Goal: Task Accomplishment & Management: Complete application form

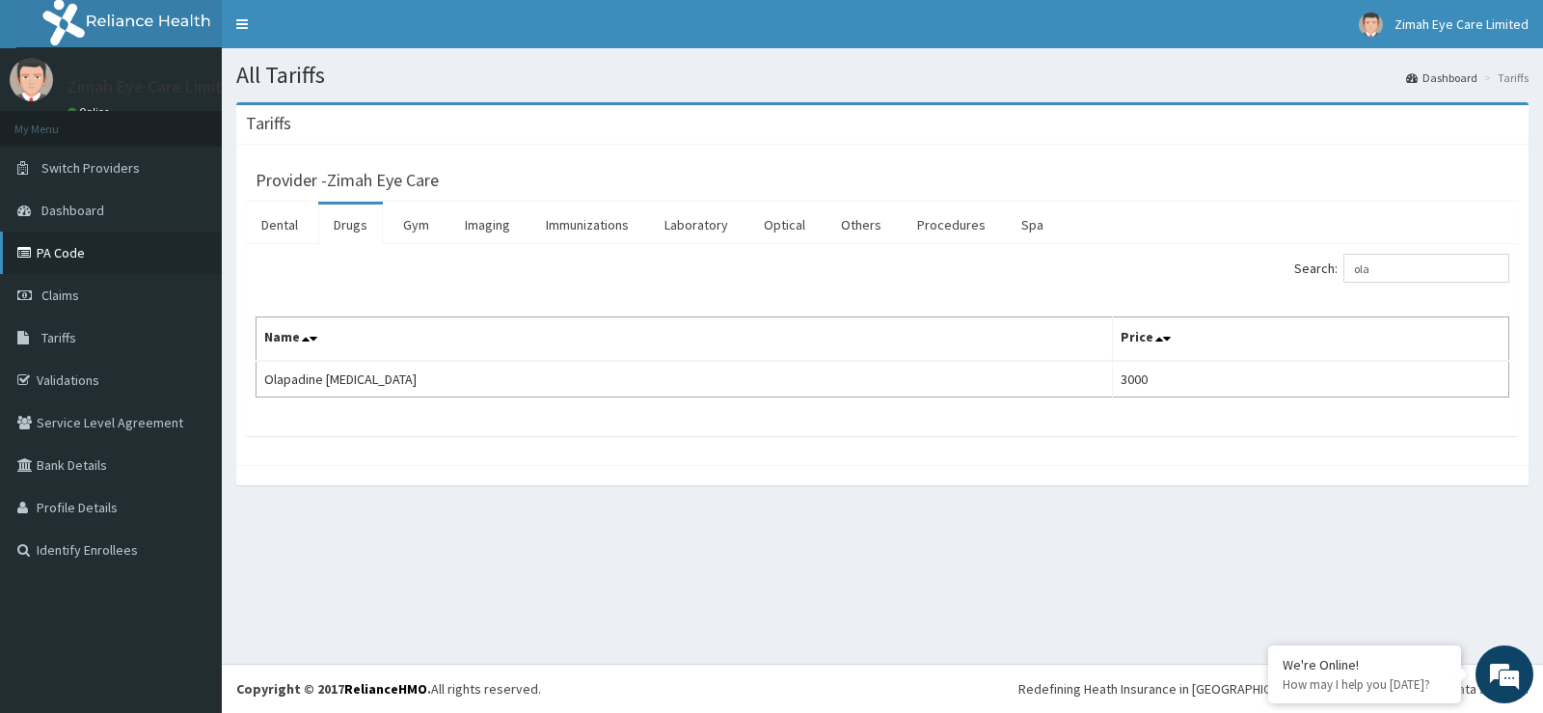
click at [90, 251] on link "PA Code" at bounding box center [111, 252] width 222 height 42
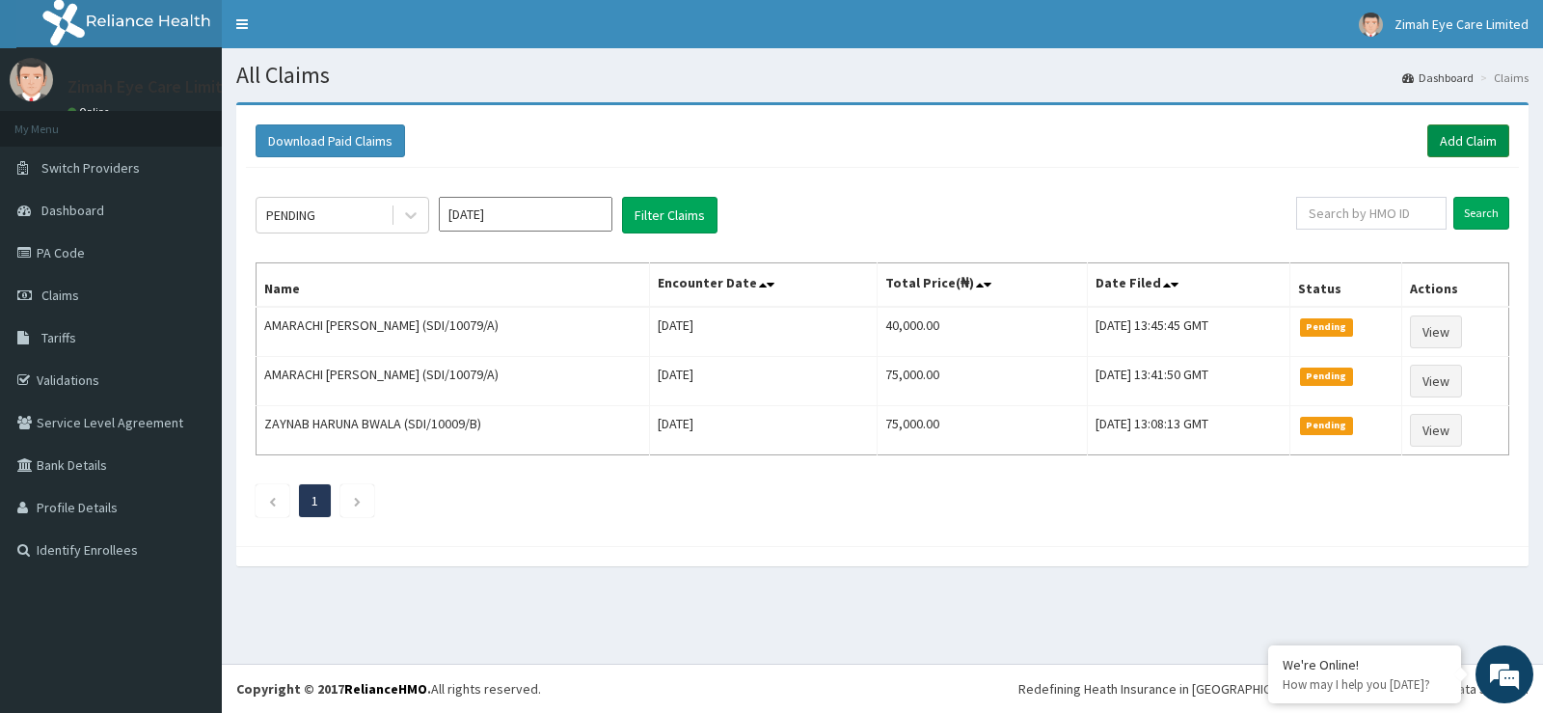
click at [1487, 148] on link "Add Claim" at bounding box center [1468, 140] width 82 height 33
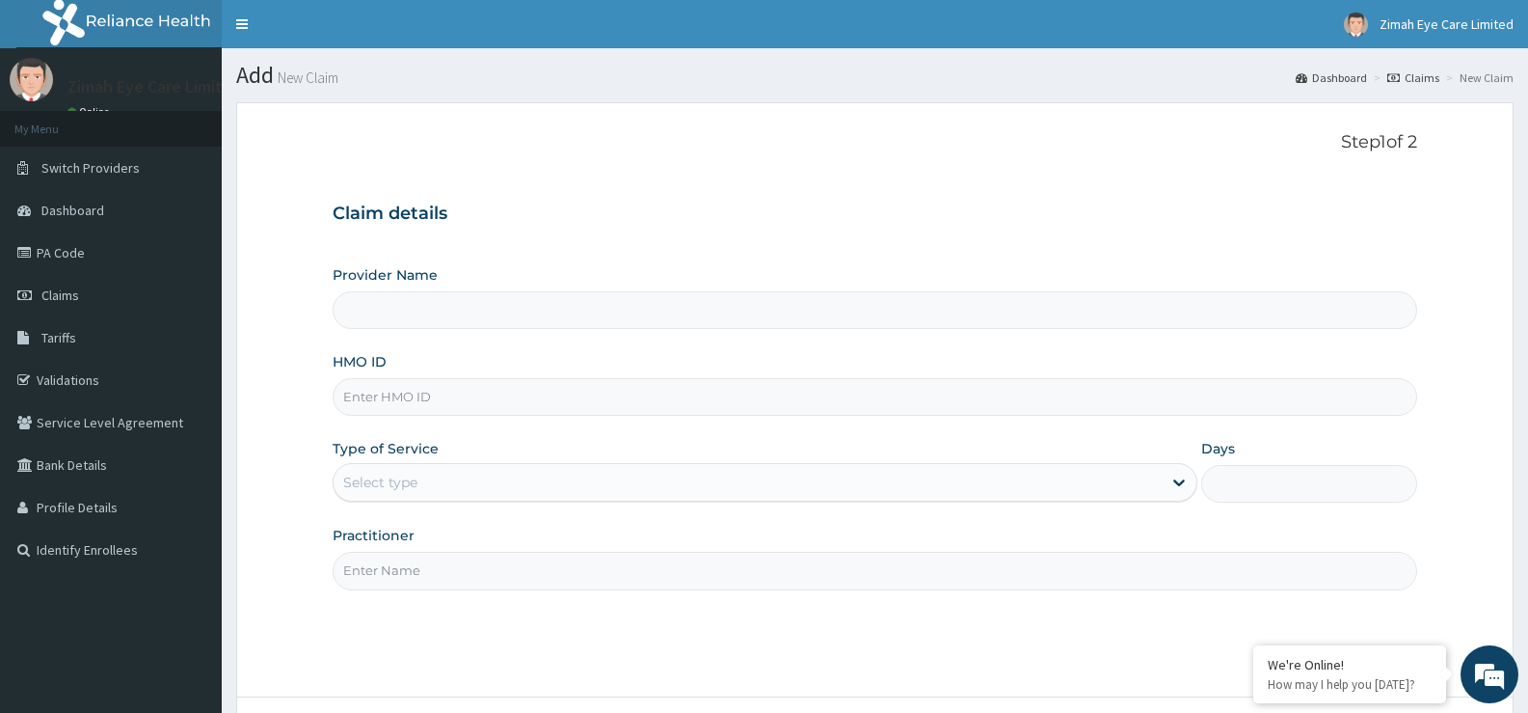
click at [810, 319] on input "Provider Name" at bounding box center [875, 310] width 1085 height 38
type input "Zimah Eye Care"
click at [601, 421] on div "Provider Name Zimah Eye Care HMO ID Type of Service Select type Days Practition…" at bounding box center [875, 427] width 1085 height 324
click at [554, 401] on input "HMO ID" at bounding box center [875, 397] width 1085 height 38
type input "SDI/10146/A"
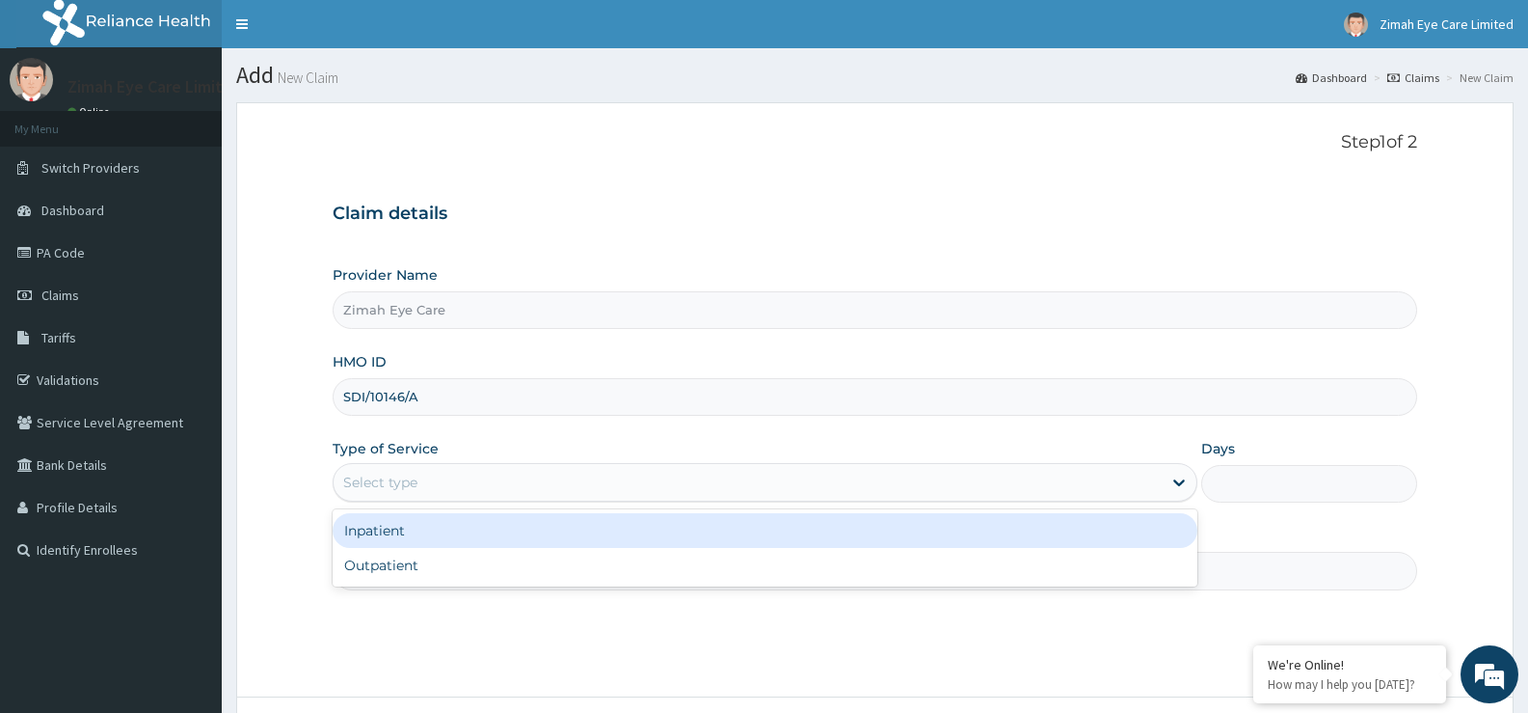
click at [540, 484] on div "Select type" at bounding box center [747, 482] width 827 height 31
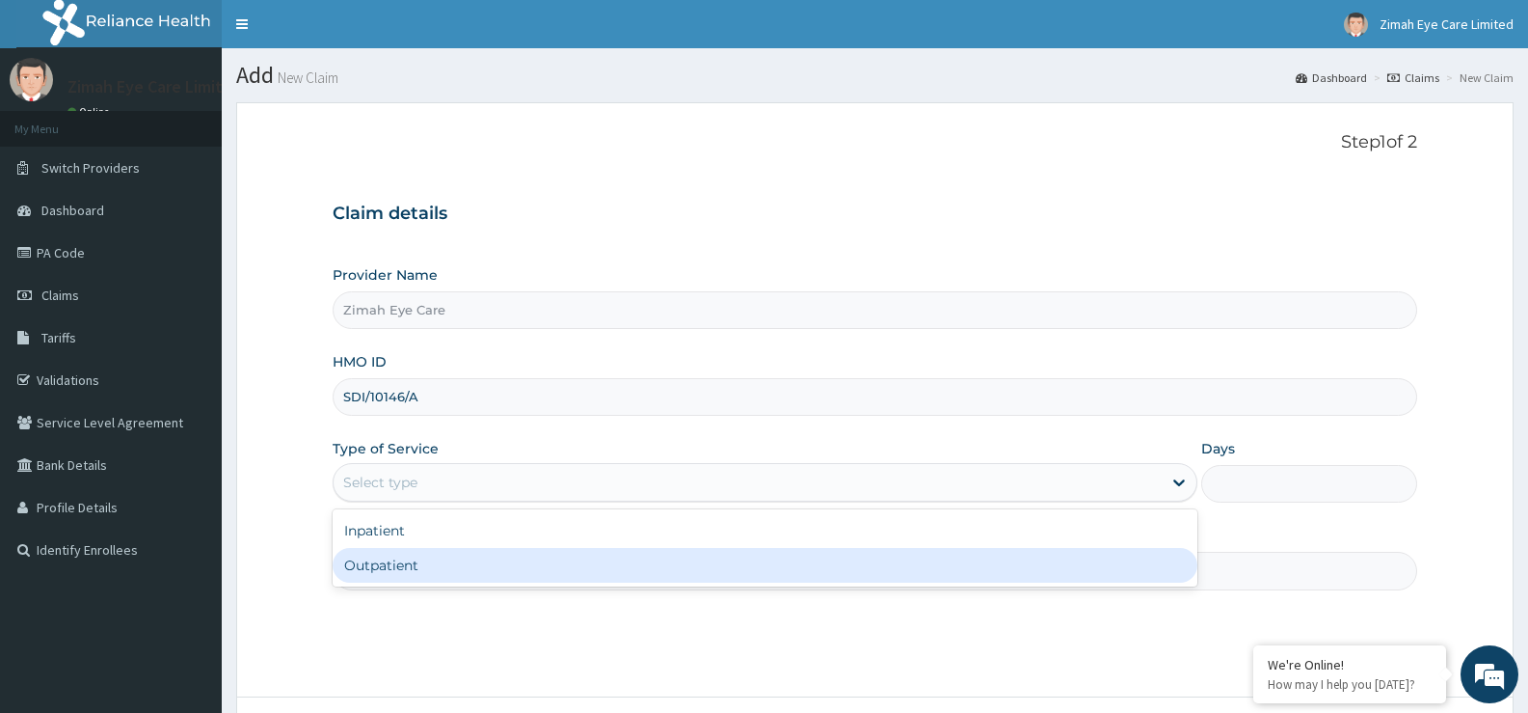
click at [529, 566] on div "Outpatient" at bounding box center [765, 565] width 864 height 35
type input "1"
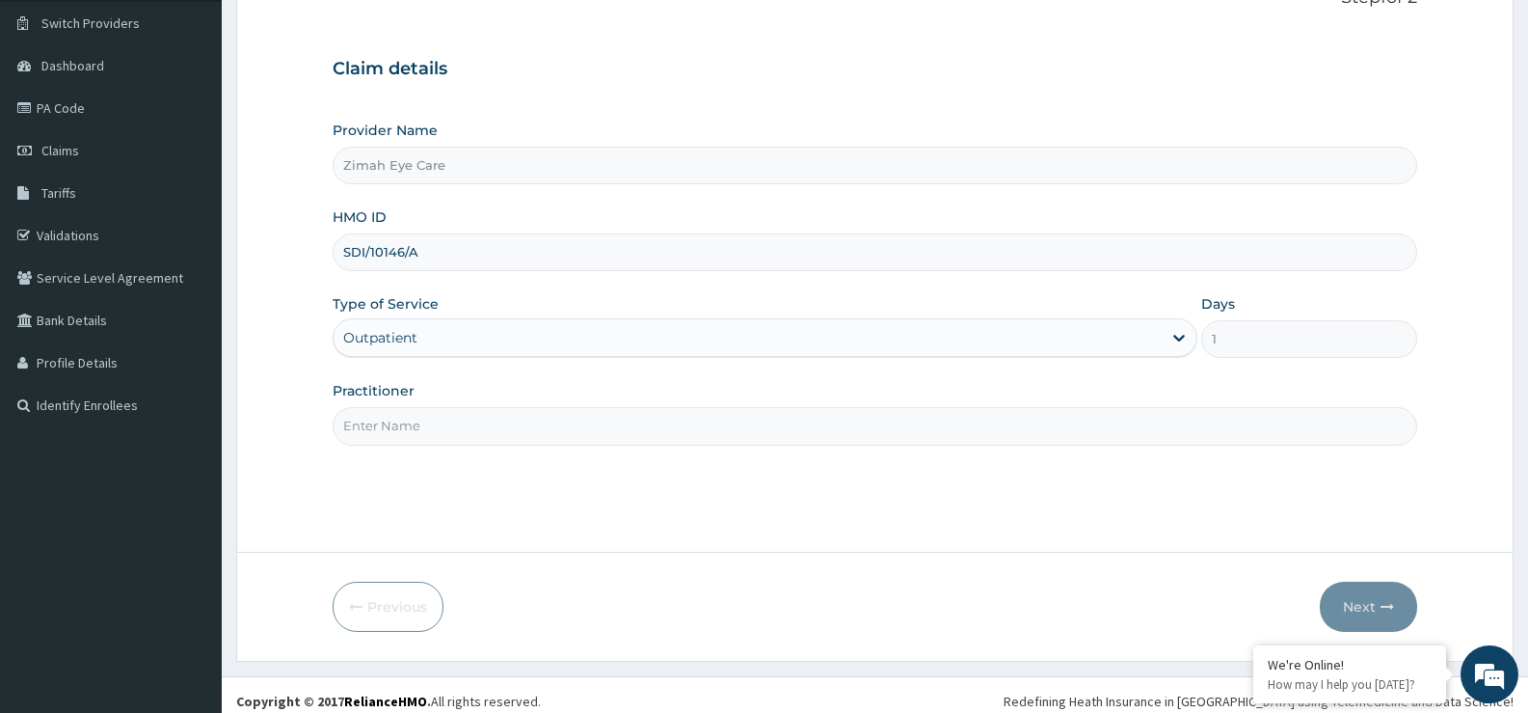
scroll to position [157, 0]
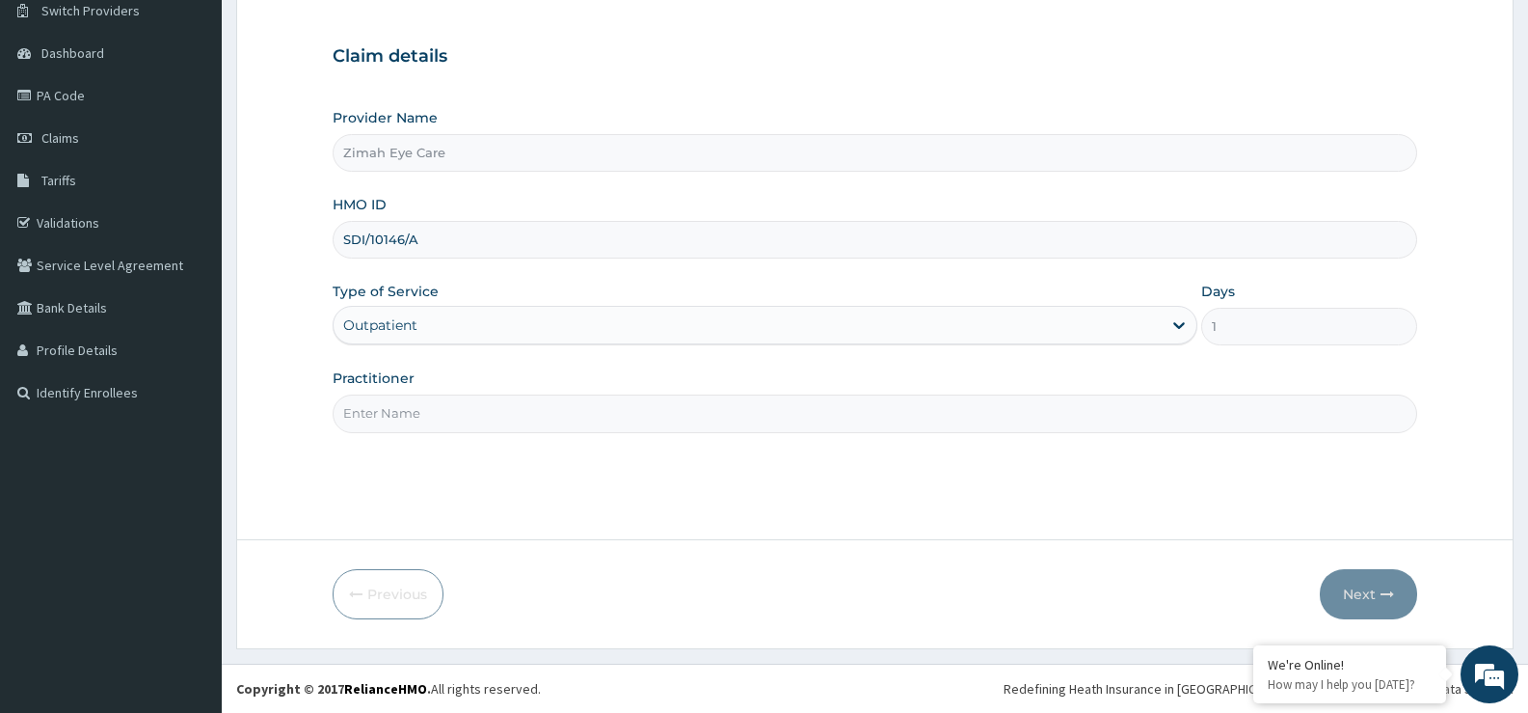
click at [495, 417] on input "Practitioner" at bounding box center [875, 413] width 1085 height 38
type input "zimah eye care"
click at [1377, 595] on button "Next" at bounding box center [1368, 594] width 97 height 50
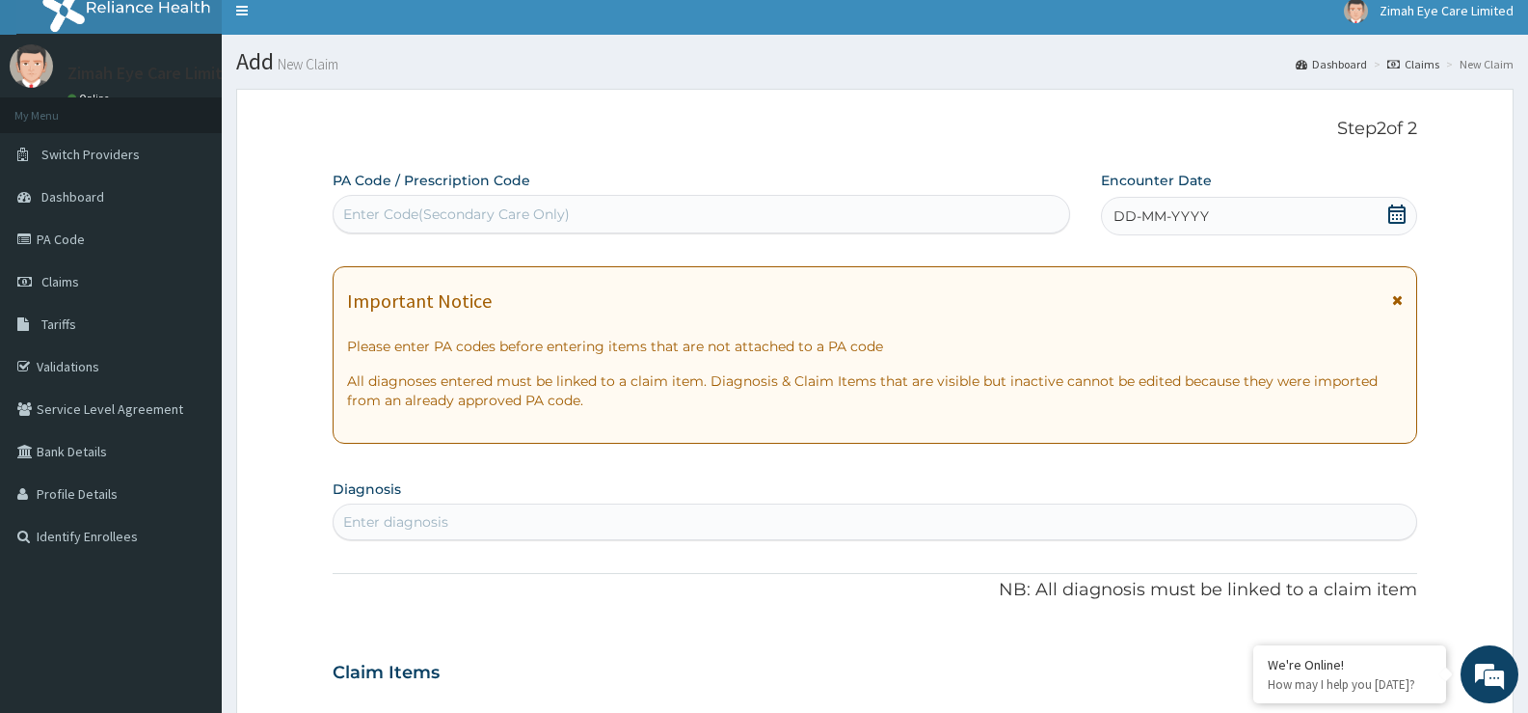
scroll to position [0, 0]
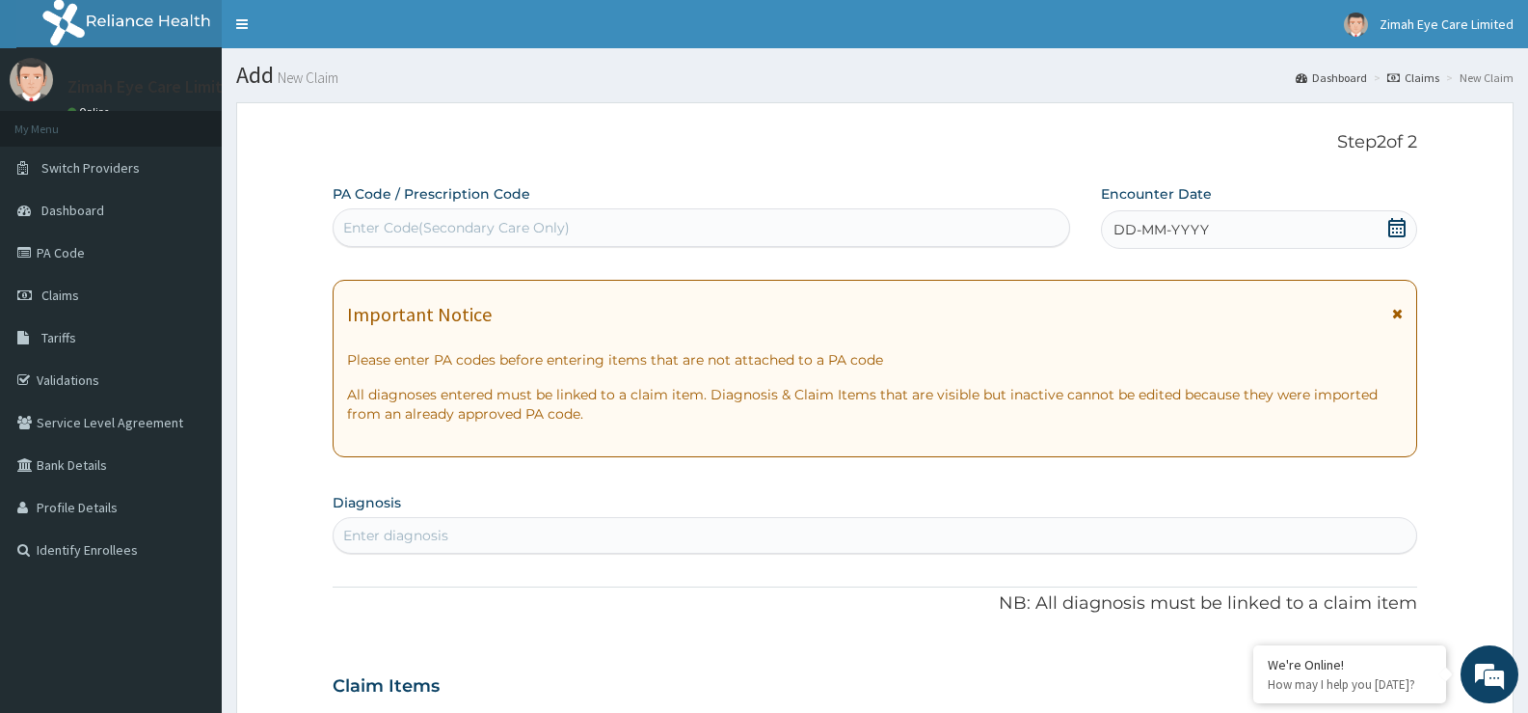
click at [442, 228] on div "Enter Code(Secondary Care Only)" at bounding box center [456, 227] width 227 height 19
paste input "PA/FDCF0C"
type input "PA/FDCF0C"
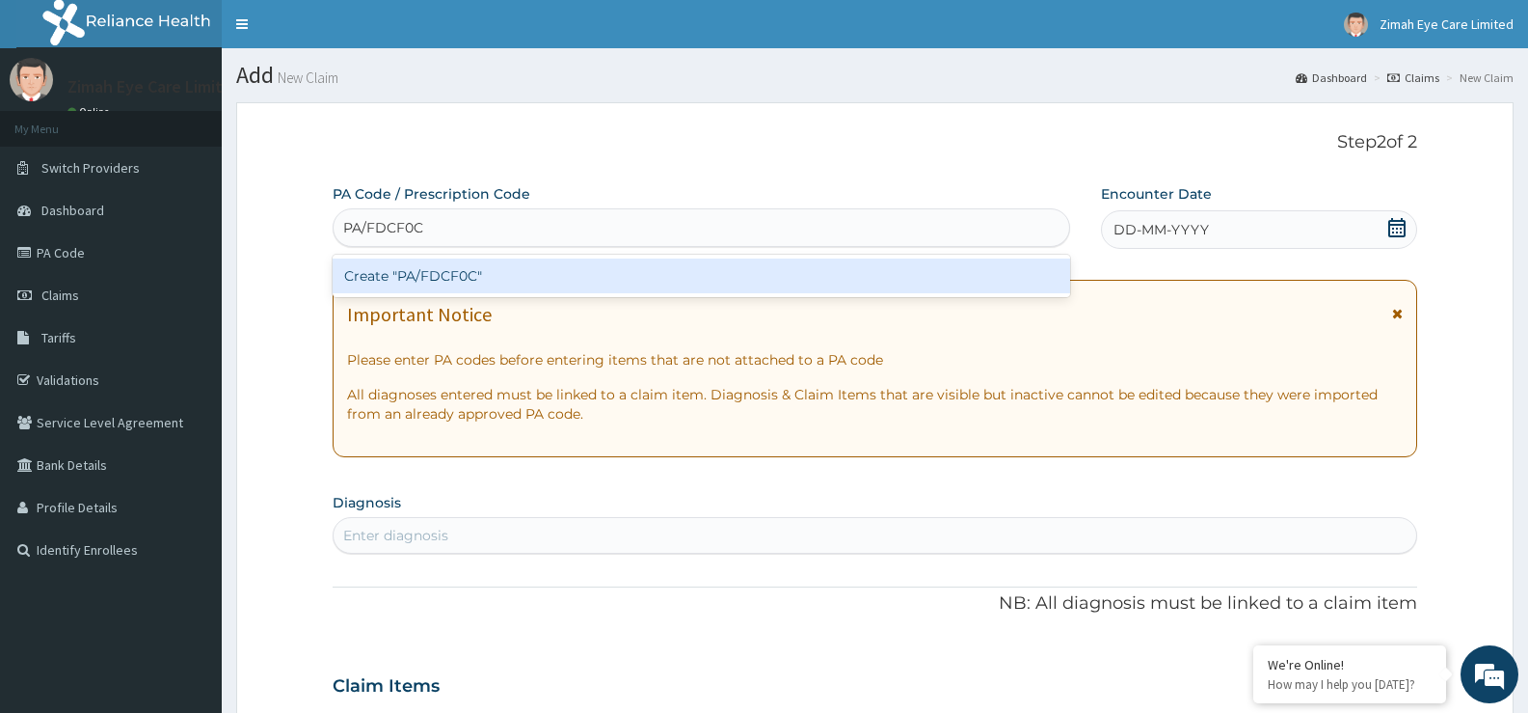
click at [457, 279] on div "Create "PA/FDCF0C"" at bounding box center [702, 275] width 738 height 35
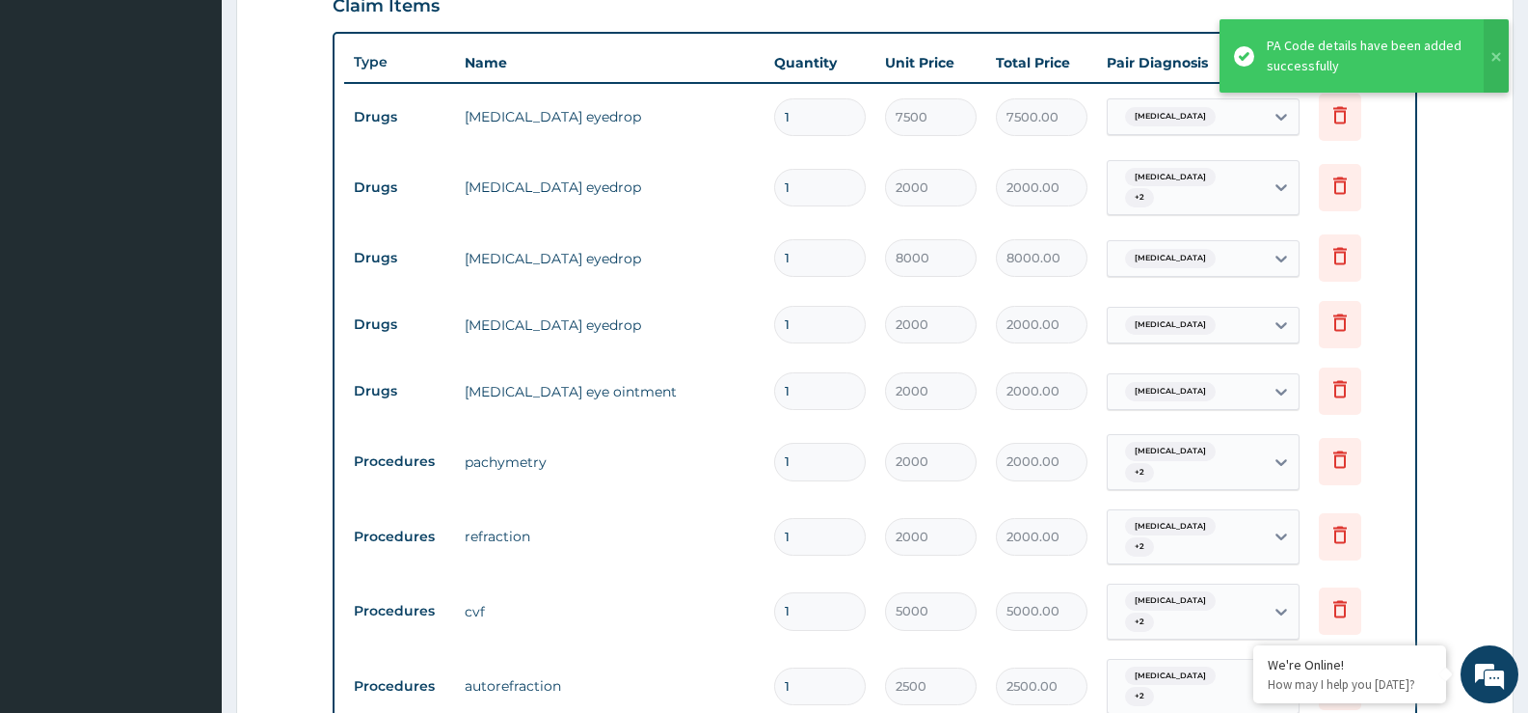
scroll to position [617, 0]
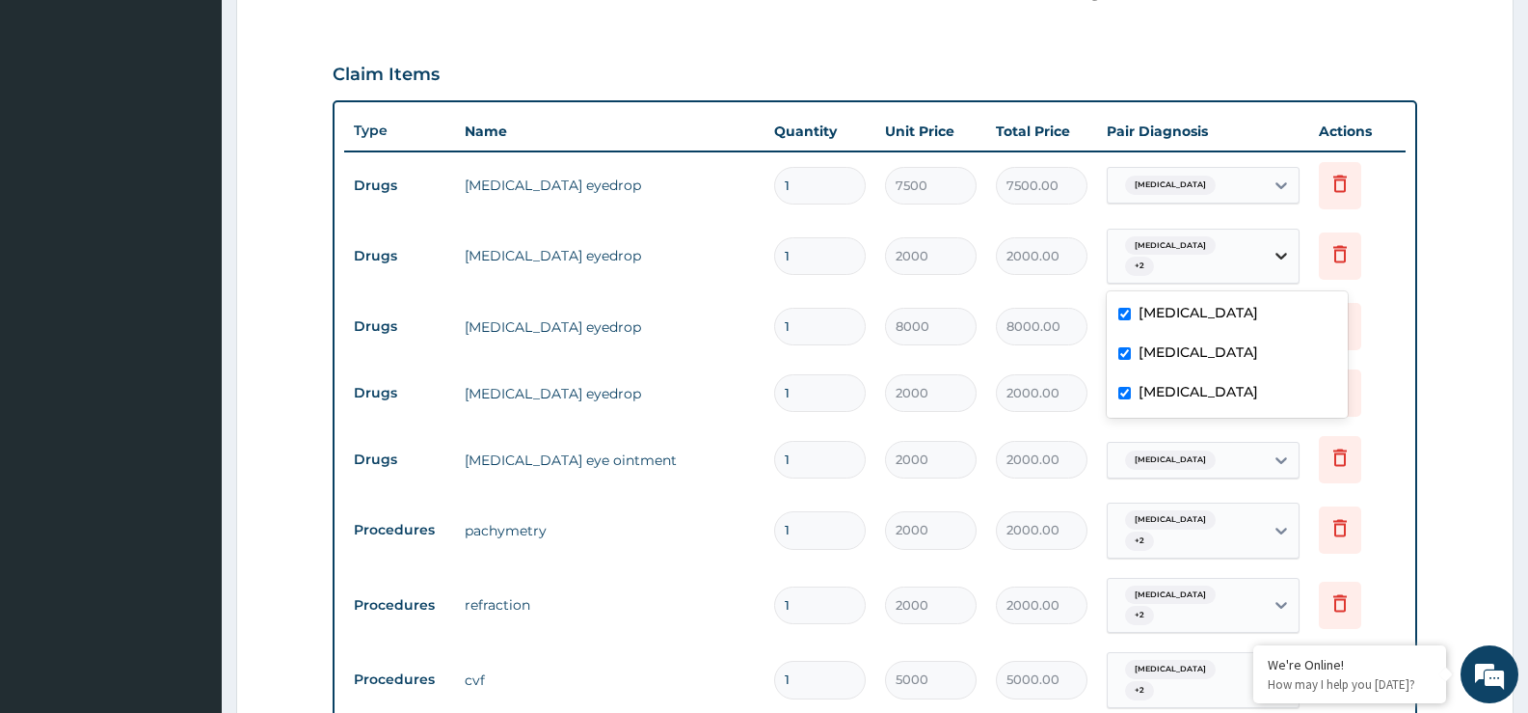
click at [1278, 254] on icon at bounding box center [1281, 255] width 19 height 19
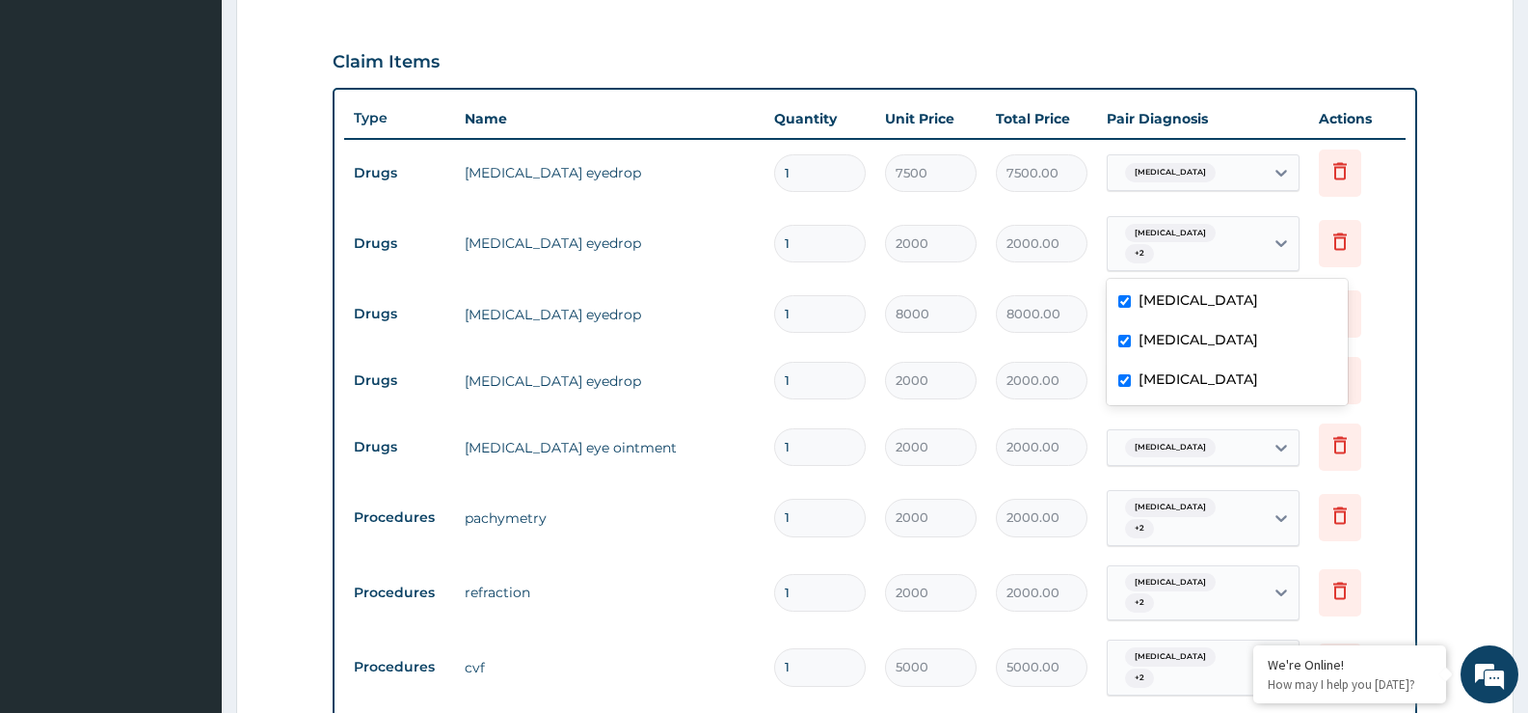
scroll to position [713, 0]
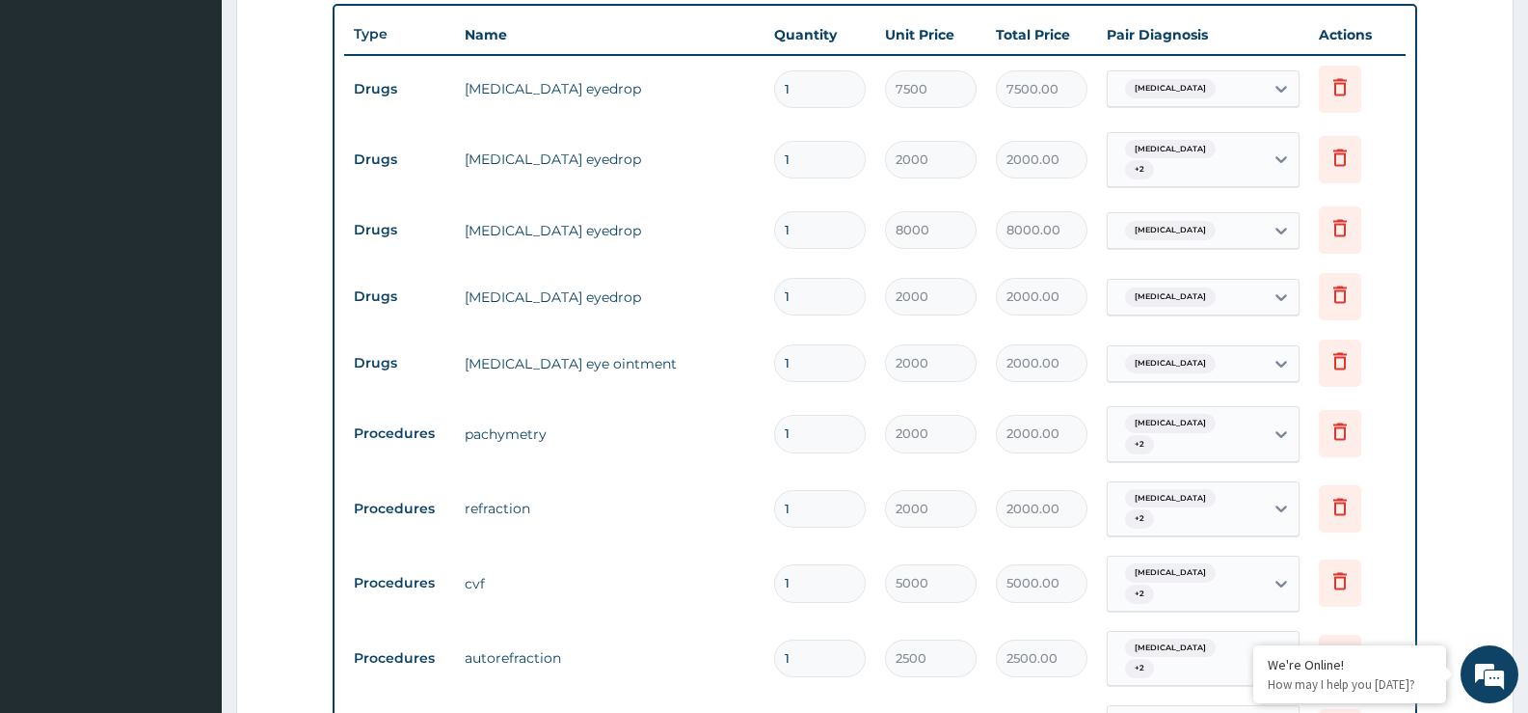
click at [686, 324] on tr "Drugs tobrex eyedrop 1 2000 2000.00 Bacterial conjunctivitis Delete" at bounding box center [875, 296] width 1062 height 67
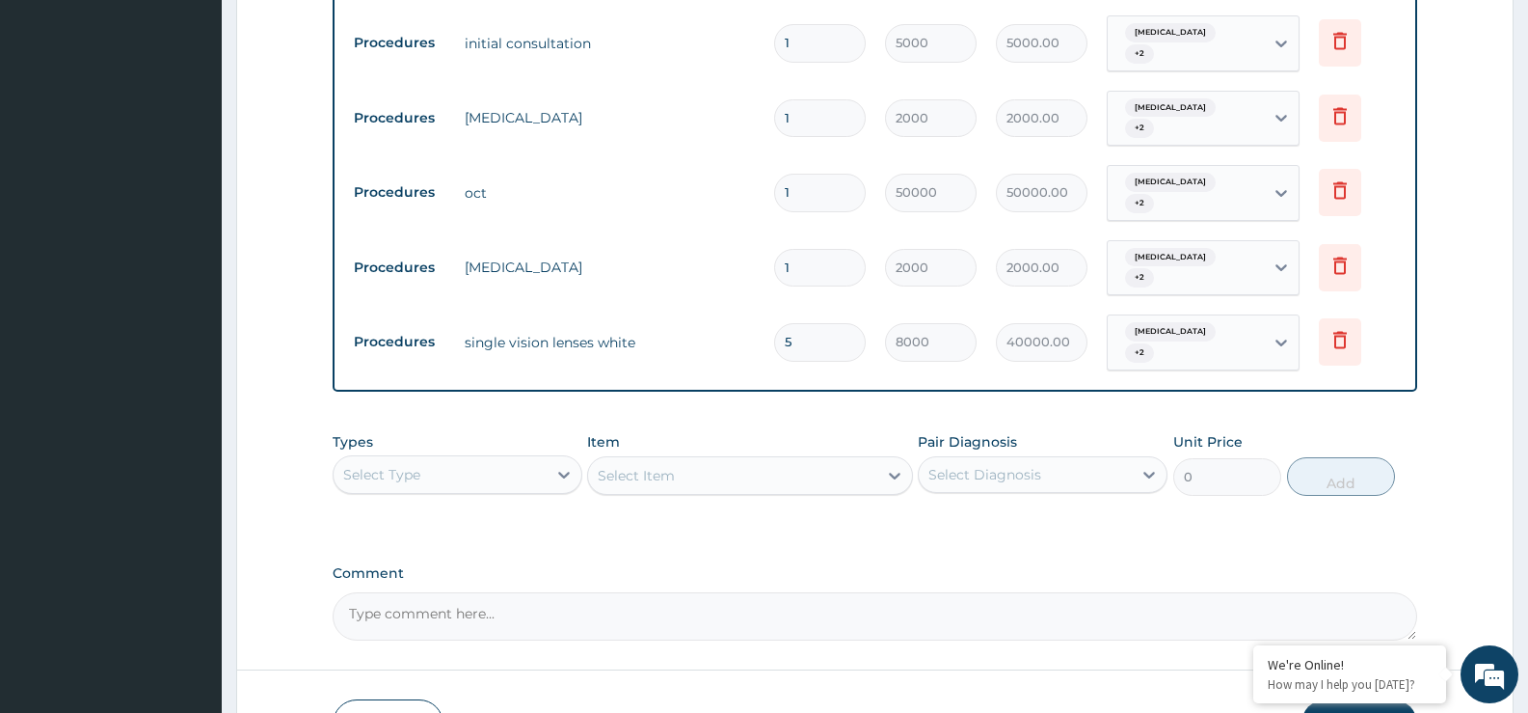
scroll to position [1625, 0]
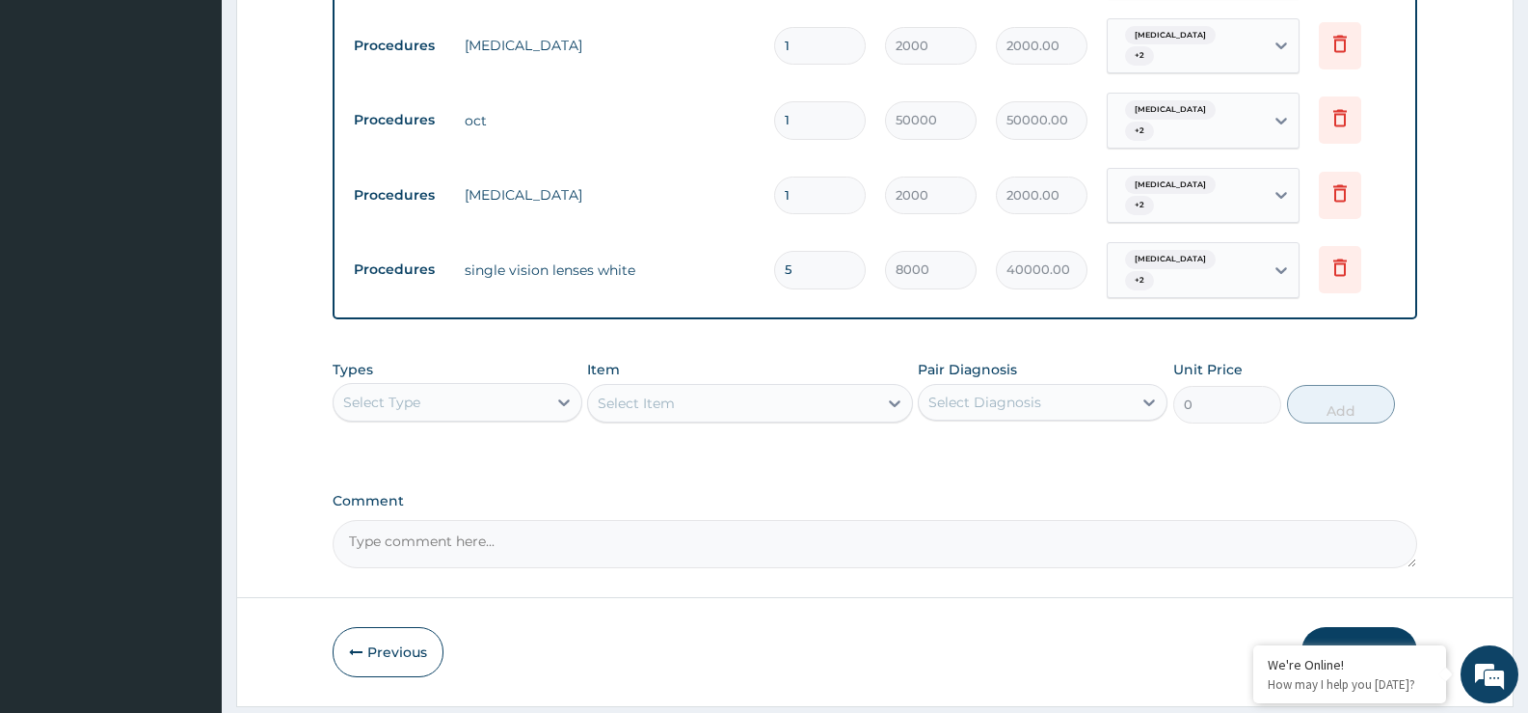
click at [1366, 627] on button "Submit" at bounding box center [1360, 652] width 116 height 50
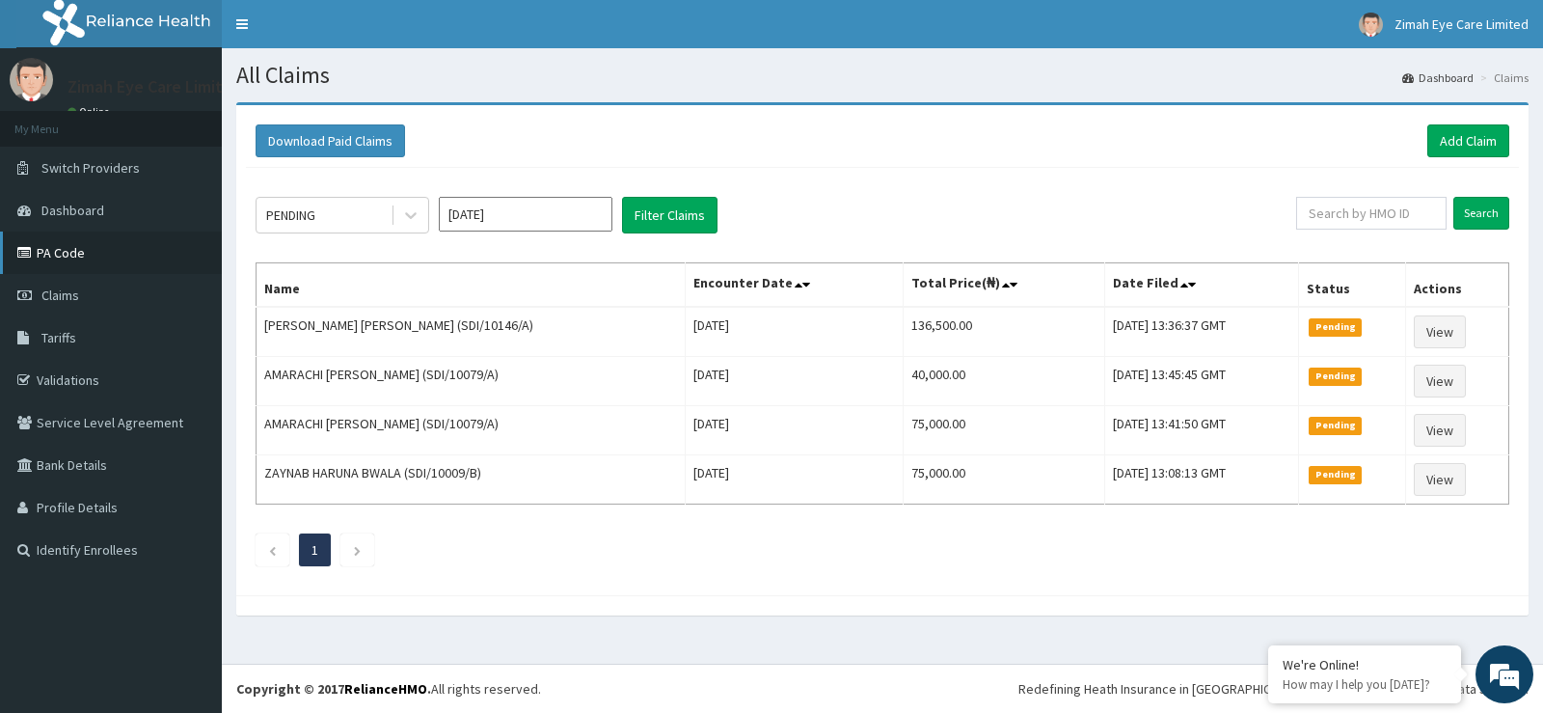
click at [86, 262] on link "PA Code" at bounding box center [111, 252] width 222 height 42
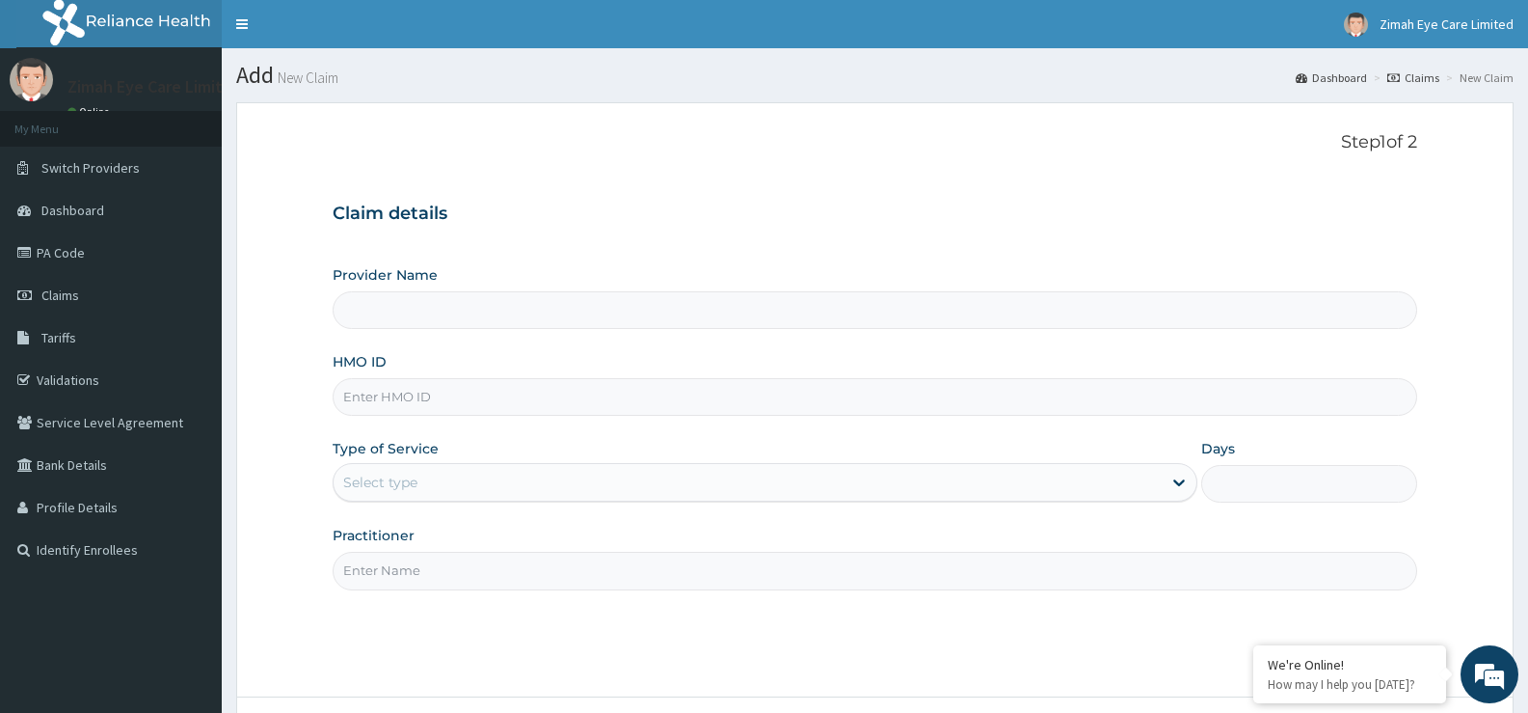
click at [516, 310] on input "Provider Name" at bounding box center [875, 310] width 1085 height 38
click at [503, 401] on input "HMO ID" at bounding box center [875, 397] width 1085 height 38
type input "Zimah Eye Care"
type input "SDI/10146/B"
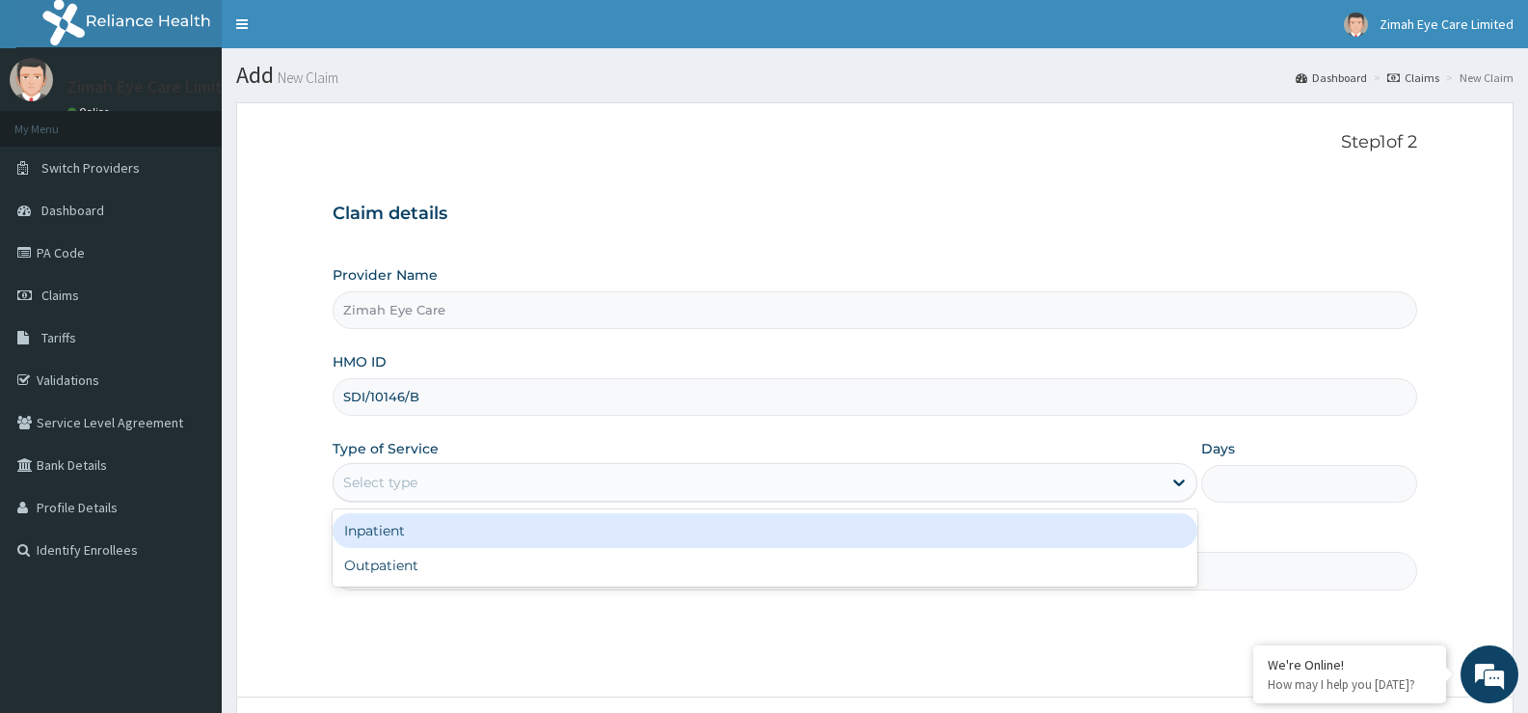
click at [494, 478] on div "Select type" at bounding box center [747, 482] width 827 height 31
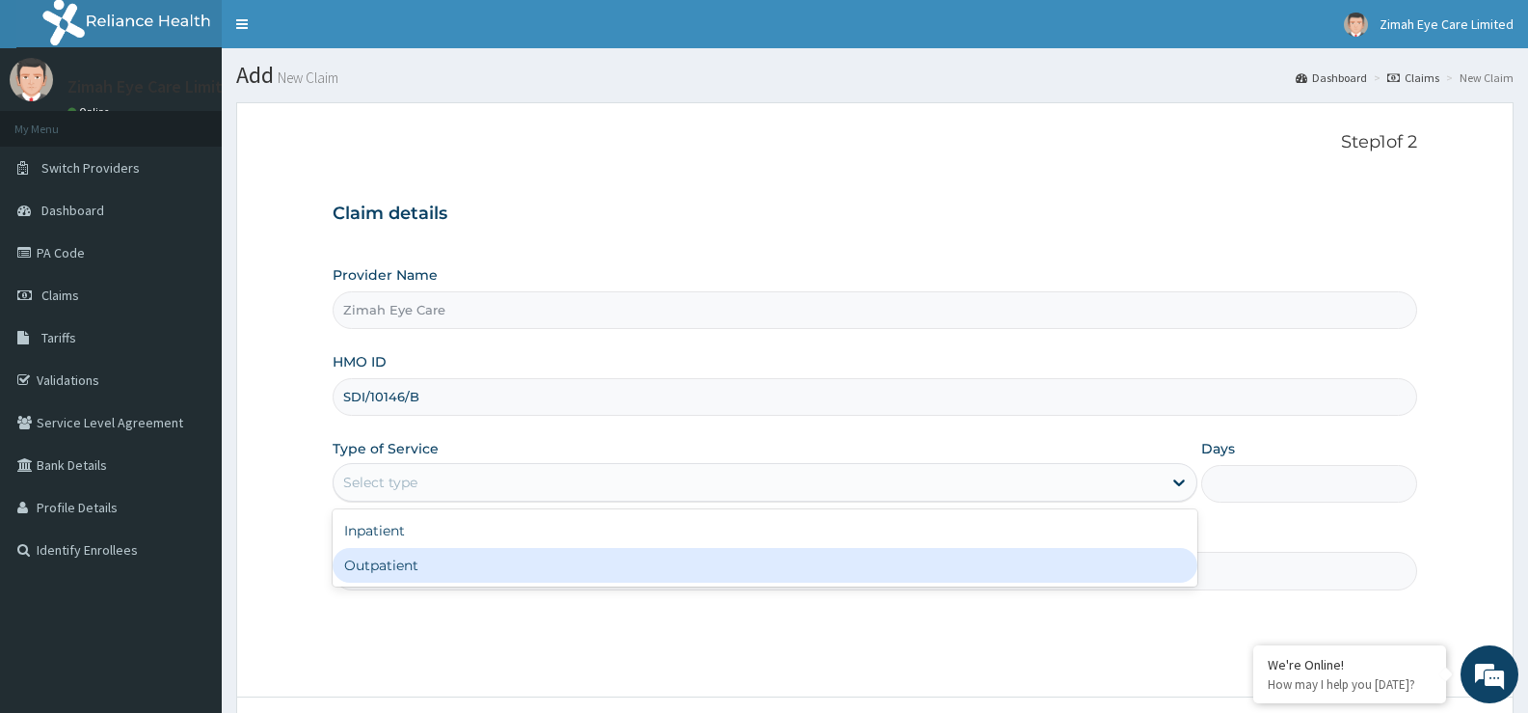
click at [487, 587] on input "Practitioner" at bounding box center [875, 571] width 1085 height 38
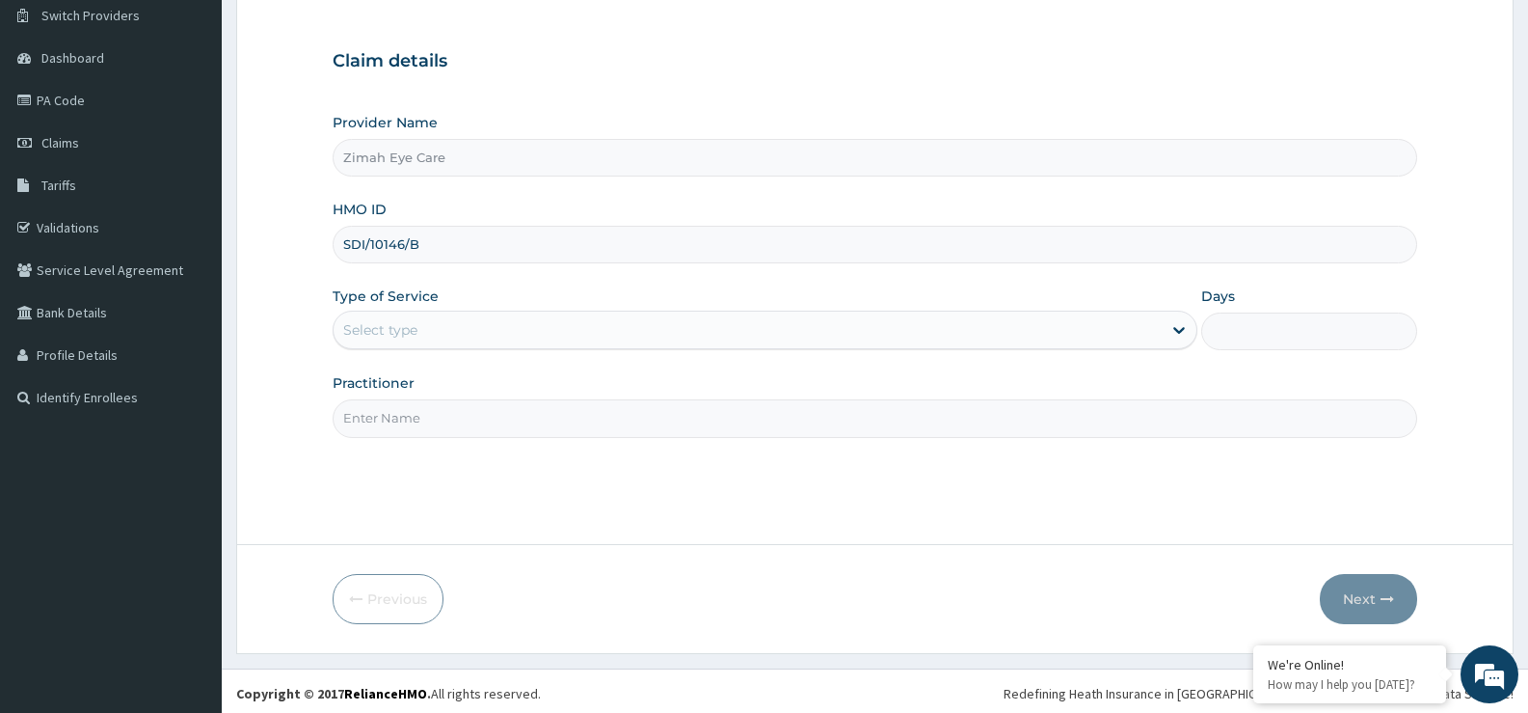
scroll to position [157, 0]
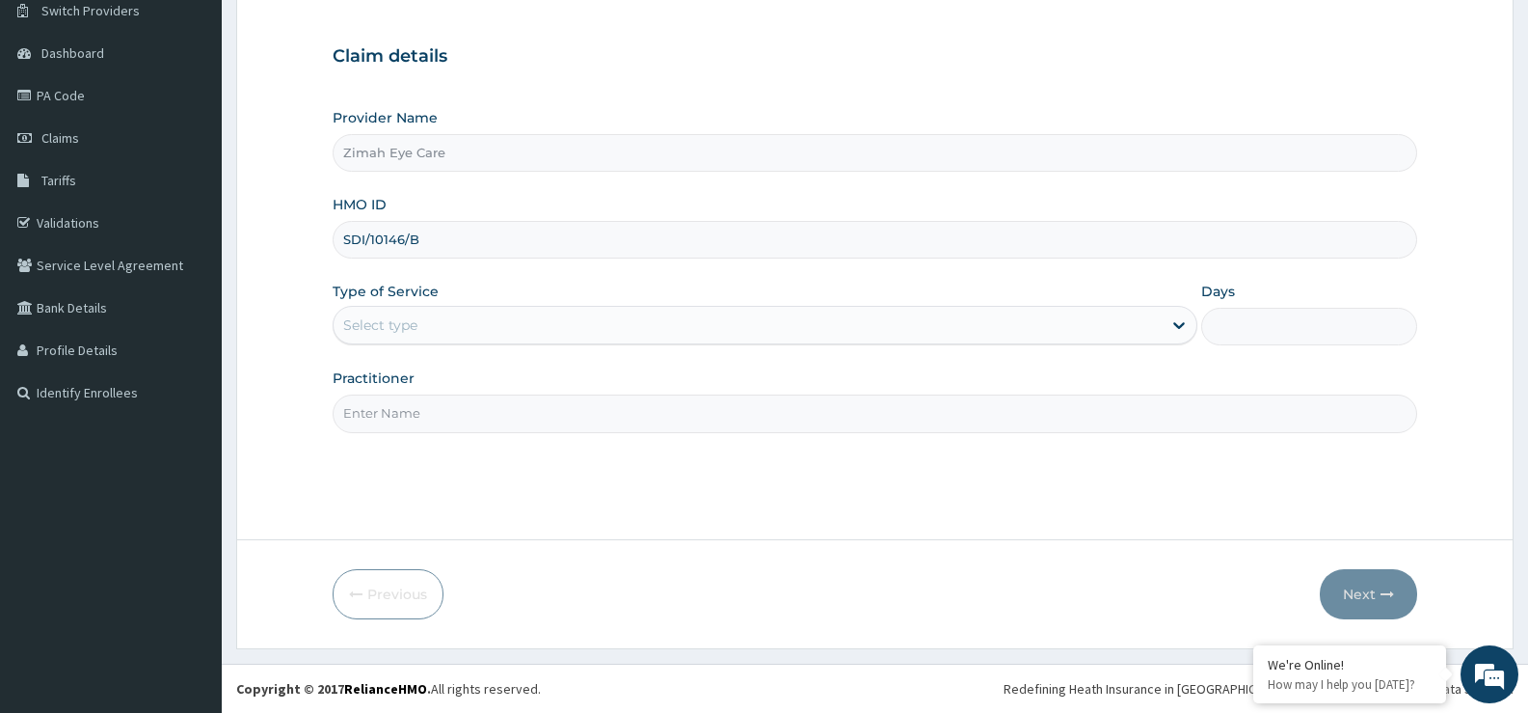
click at [497, 316] on div "Select type" at bounding box center [747, 324] width 827 height 31
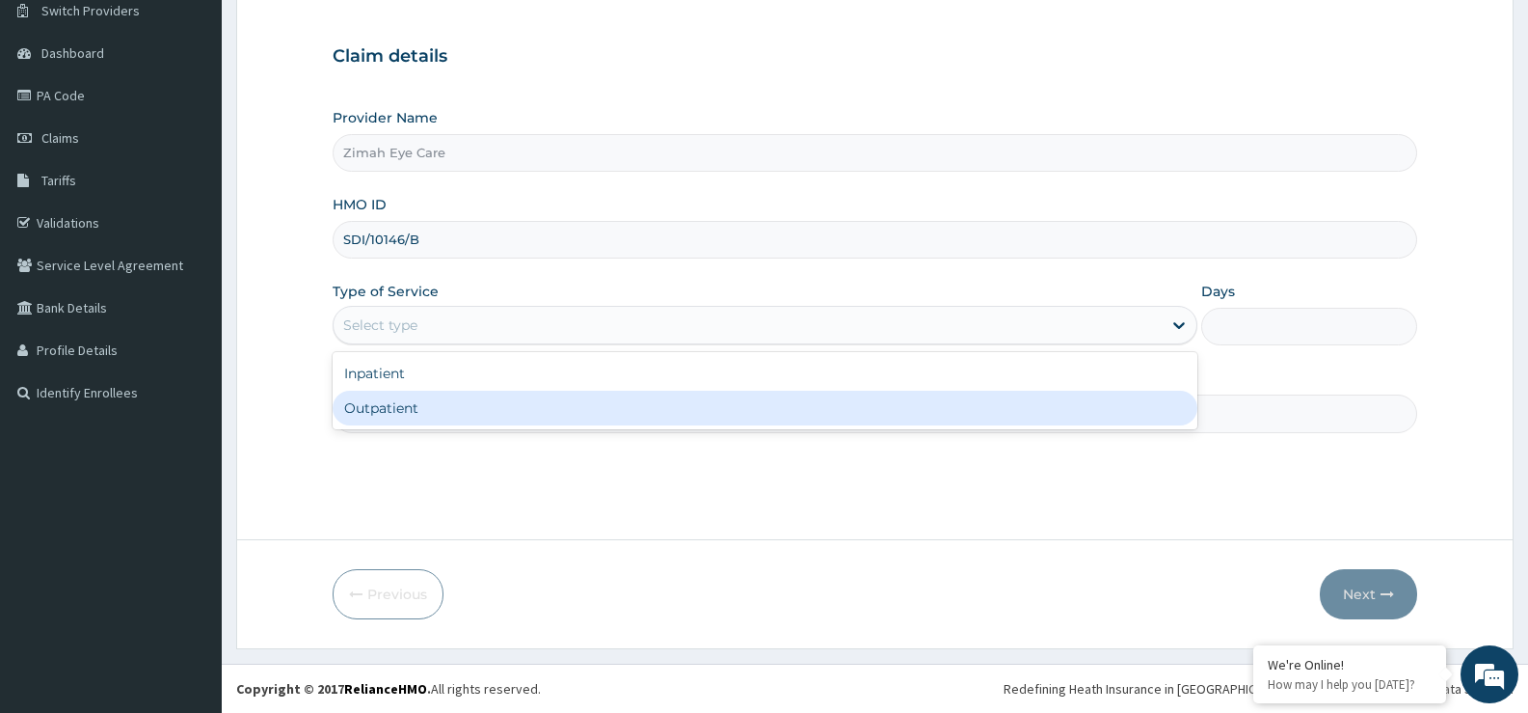
click at [498, 402] on div "Outpatient" at bounding box center [765, 407] width 864 height 35
type input "1"
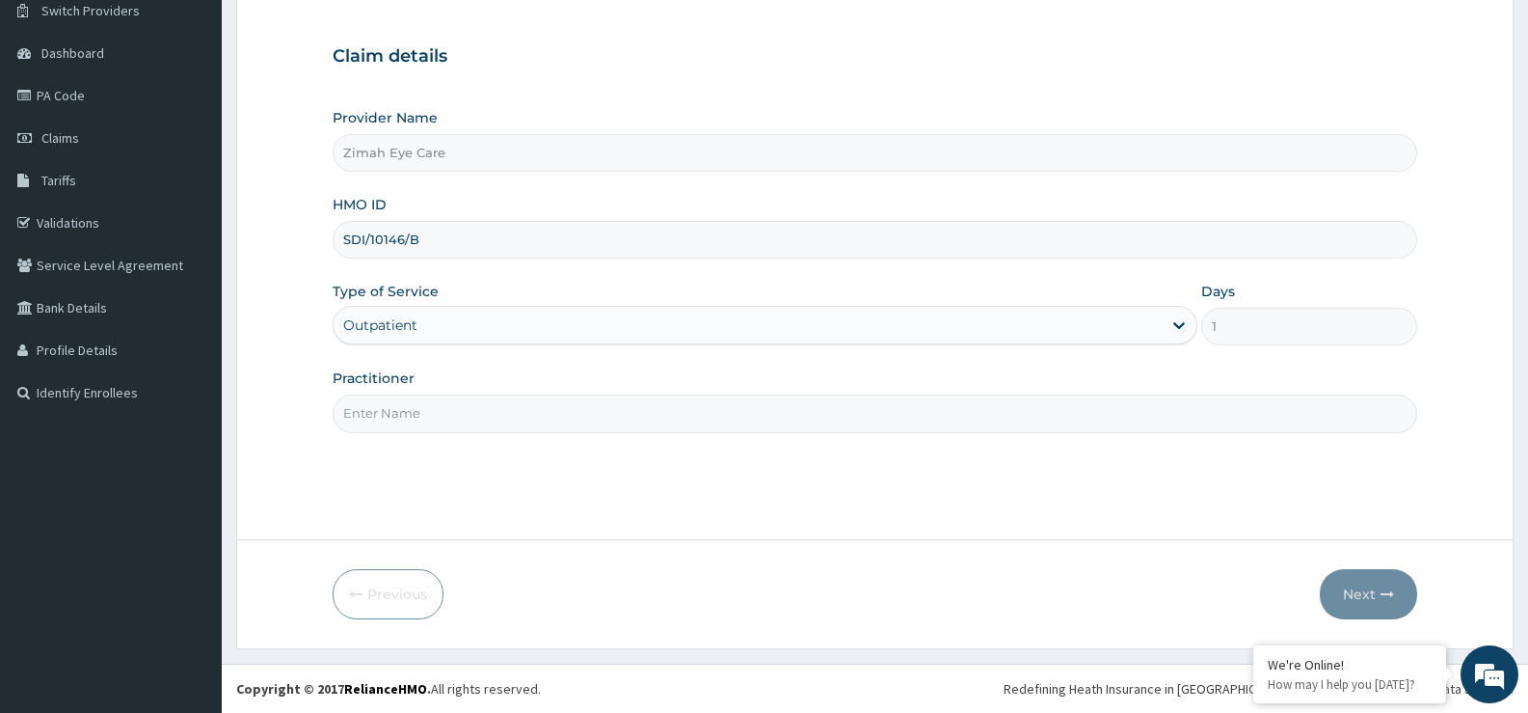
click at [490, 415] on input "Practitioner" at bounding box center [875, 413] width 1085 height 38
type input "zimah eye care"
click at [1388, 594] on icon "button" at bounding box center [1387, 593] width 13 height 13
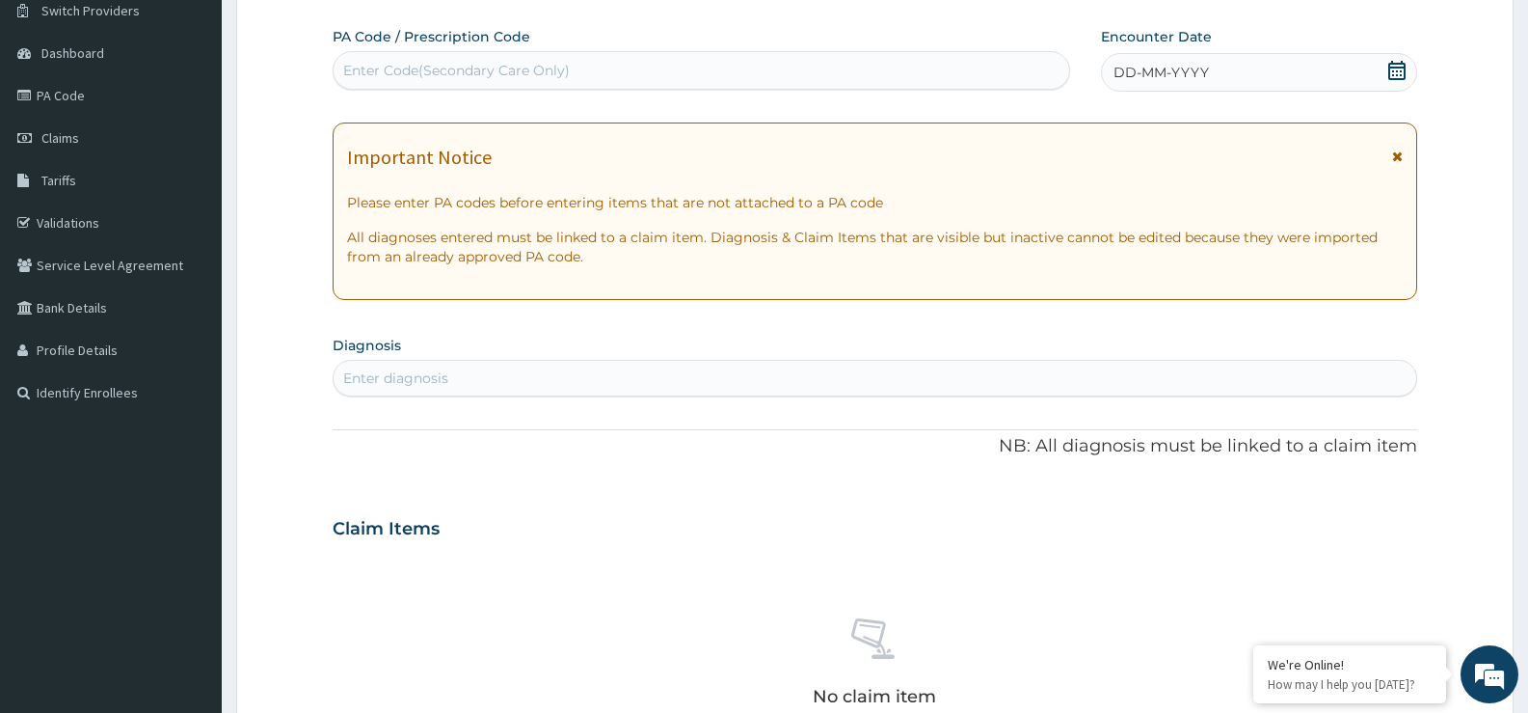
click at [600, 83] on div "Enter Code(Secondary Care Only)" at bounding box center [702, 70] width 736 height 31
paste input "PA/E73DF8"
type input "PA/E73DF8"
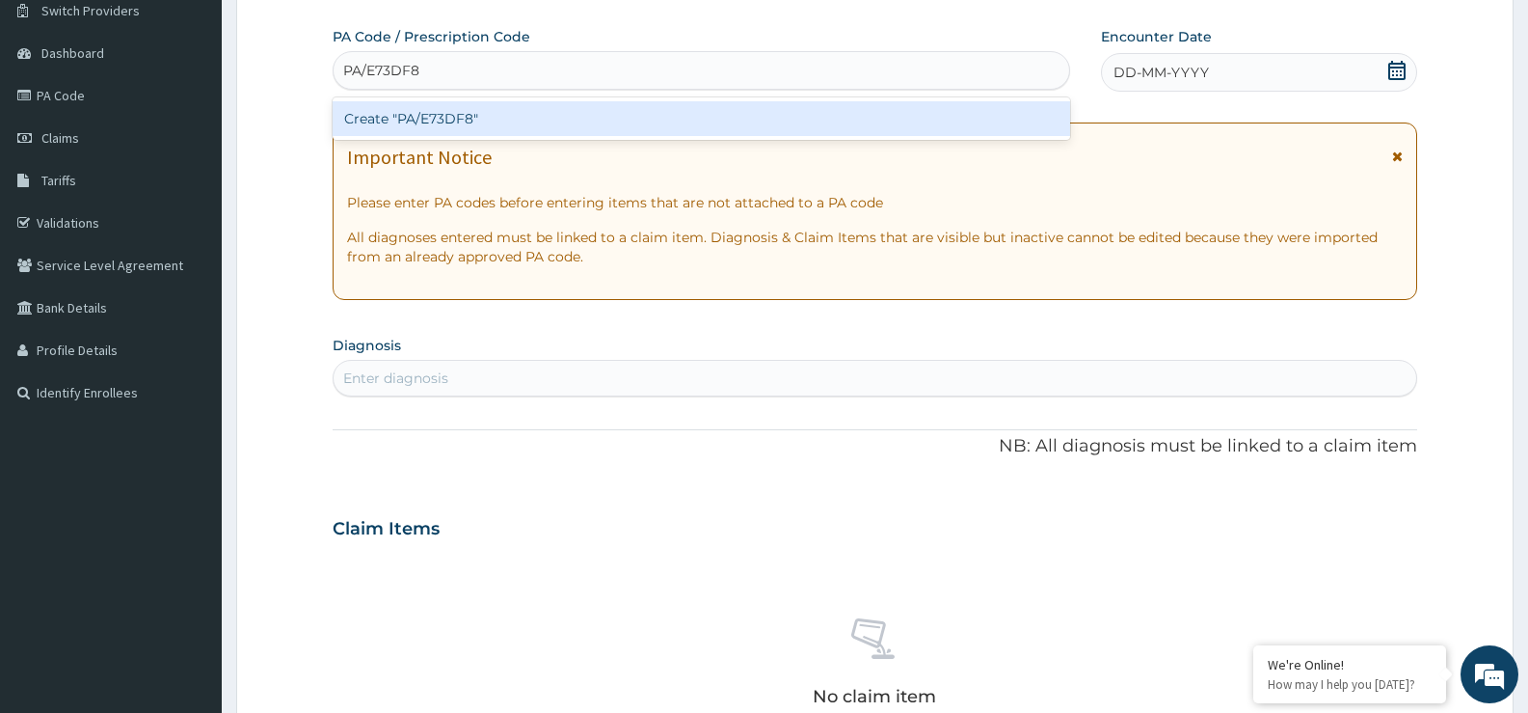
click at [595, 140] on div "Create "PA/E73DF8"" at bounding box center [702, 118] width 738 height 42
click at [594, 122] on div "Create "PA/E73DF8"" at bounding box center [702, 118] width 738 height 35
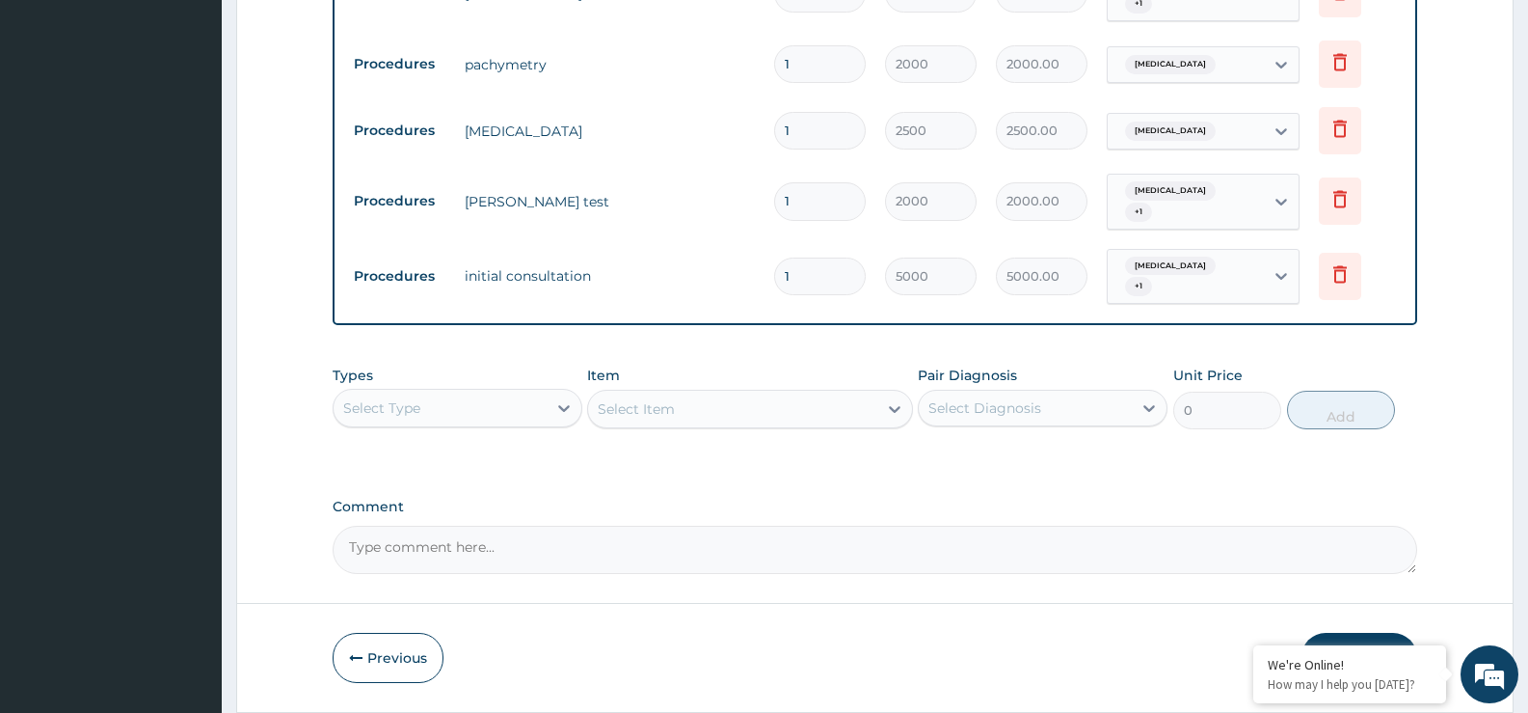
scroll to position [1342, 0]
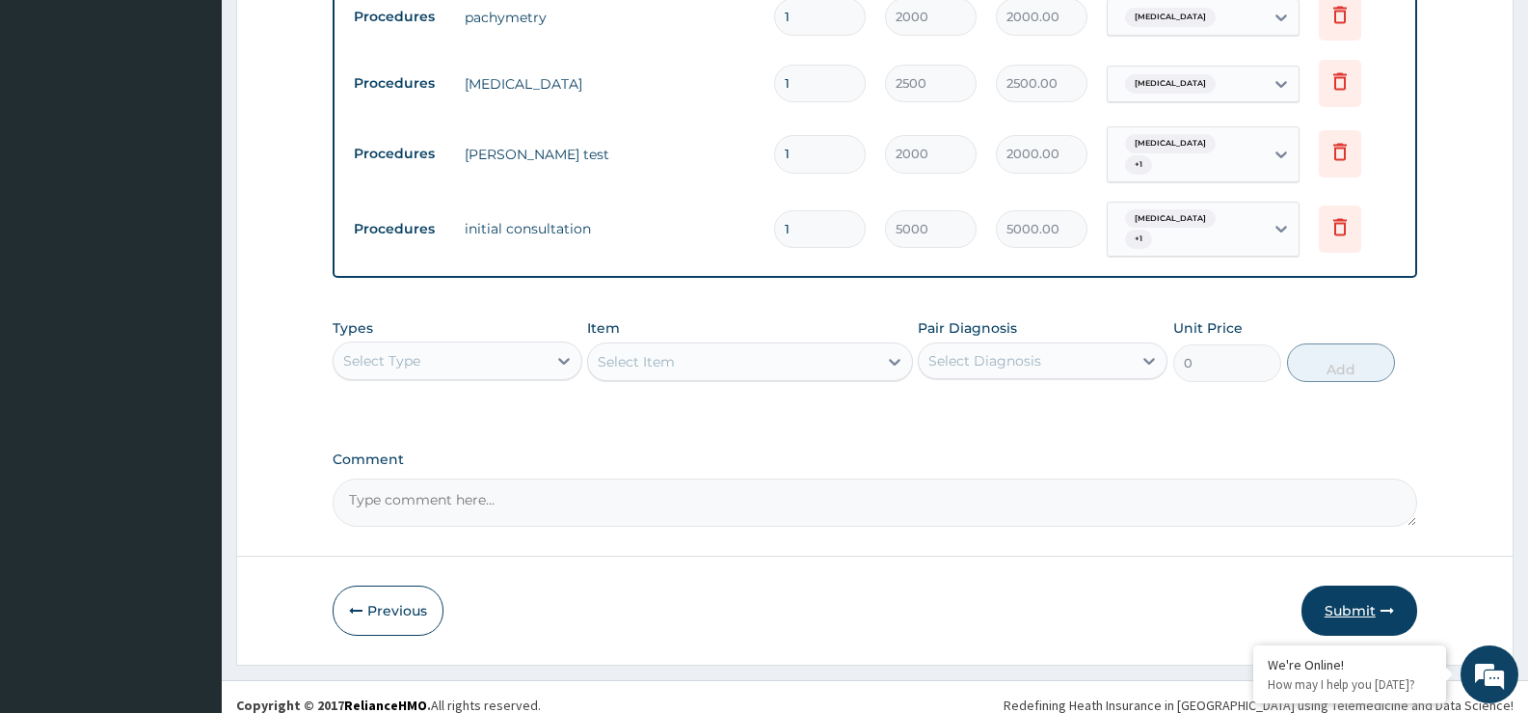
click at [1370, 587] on button "Submit" at bounding box center [1360, 610] width 116 height 50
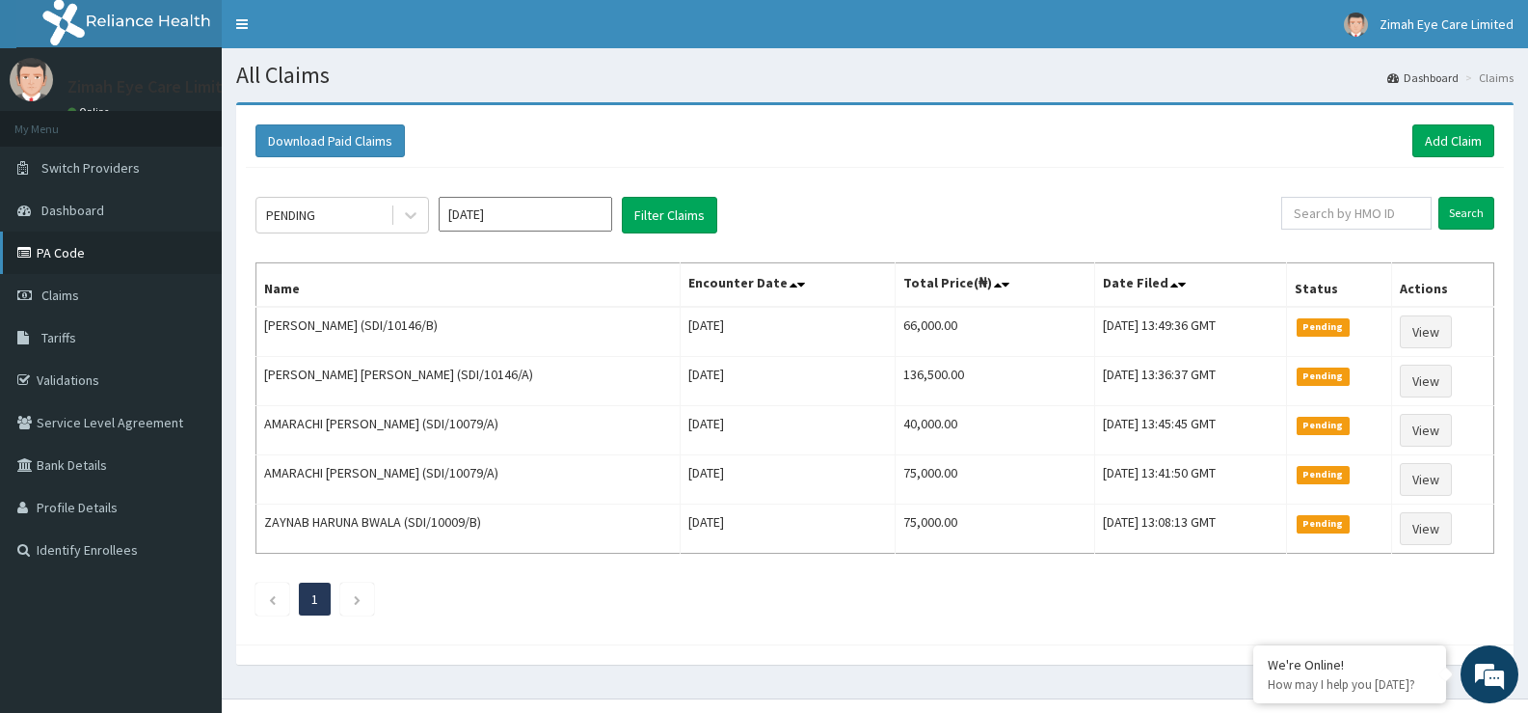
click at [100, 260] on link "PA Code" at bounding box center [111, 252] width 222 height 42
